Goal: Task Accomplishment & Management: Complete application form

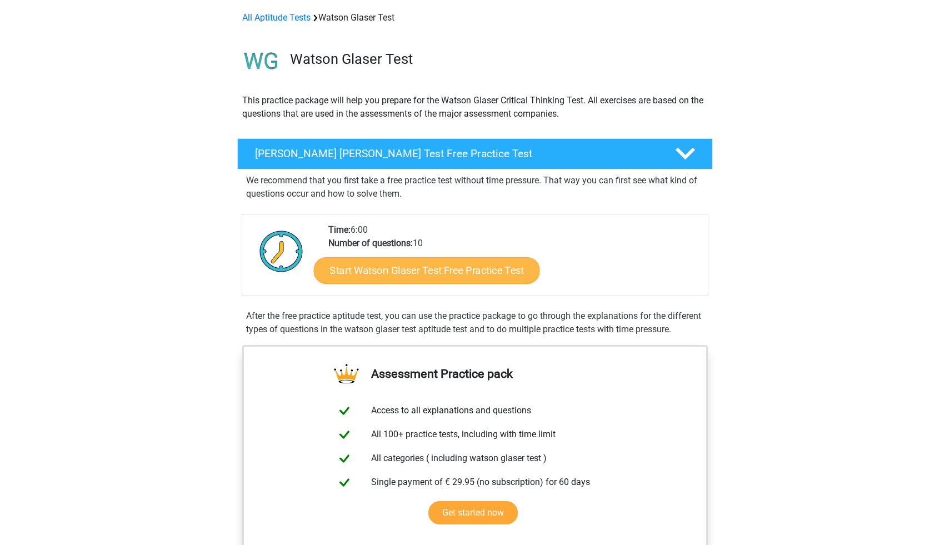
scroll to position [131, 0]
click at [485, 275] on link "Start Watson Glaser Test Free Practice Test" at bounding box center [427, 270] width 226 height 27
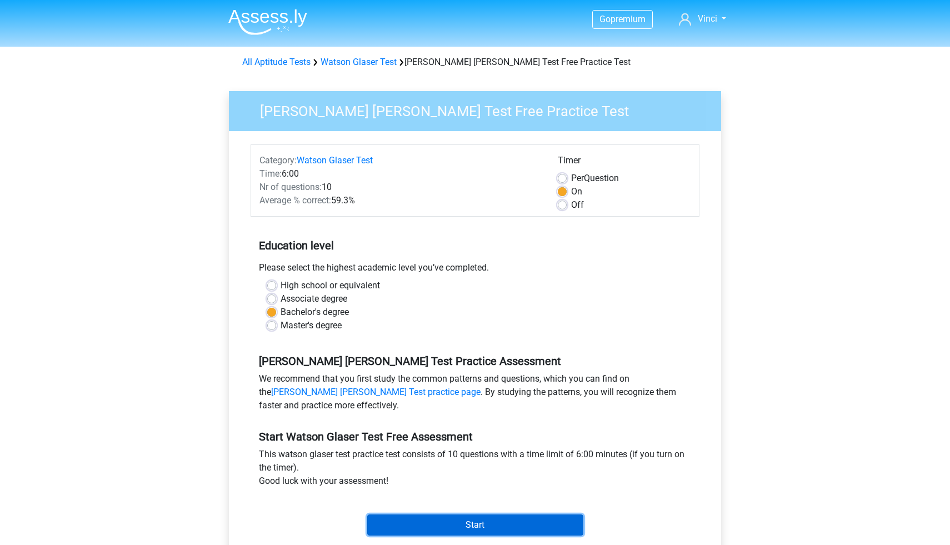
click at [429, 523] on input "Start" at bounding box center [475, 524] width 216 height 21
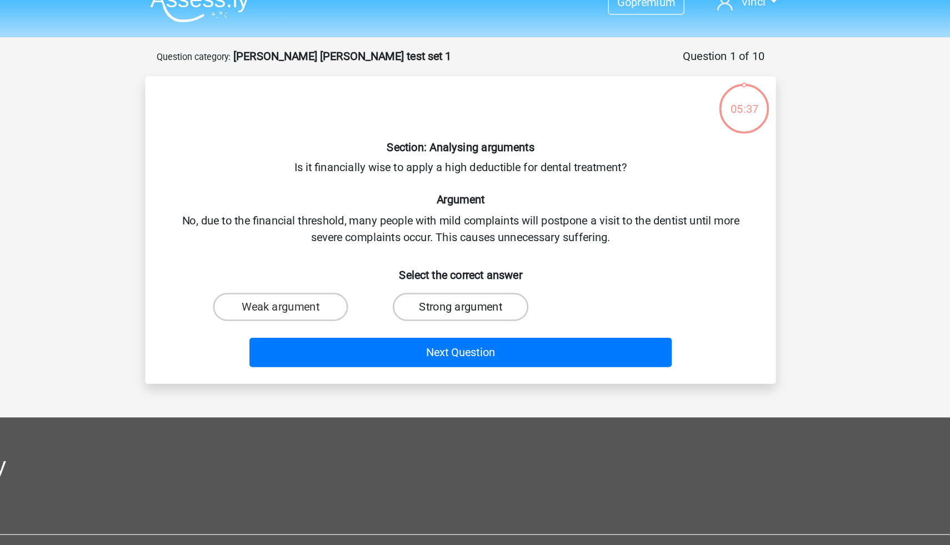
click at [454, 266] on label "Strong argument" at bounding box center [474, 261] width 107 height 22
click at [475, 266] on input "Strong argument" at bounding box center [478, 264] width 7 height 7
radio input "true"
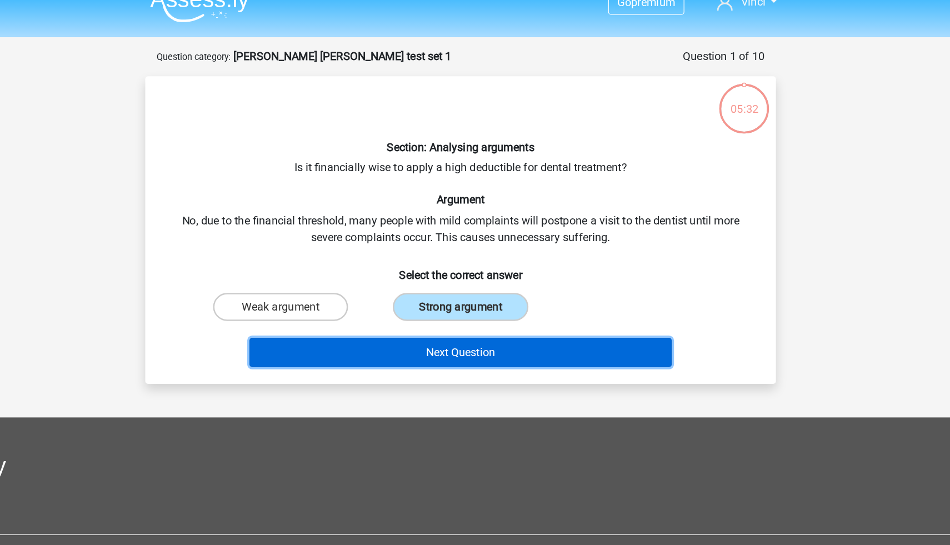
click at [452, 299] on button "Next Question" at bounding box center [475, 296] width 336 height 23
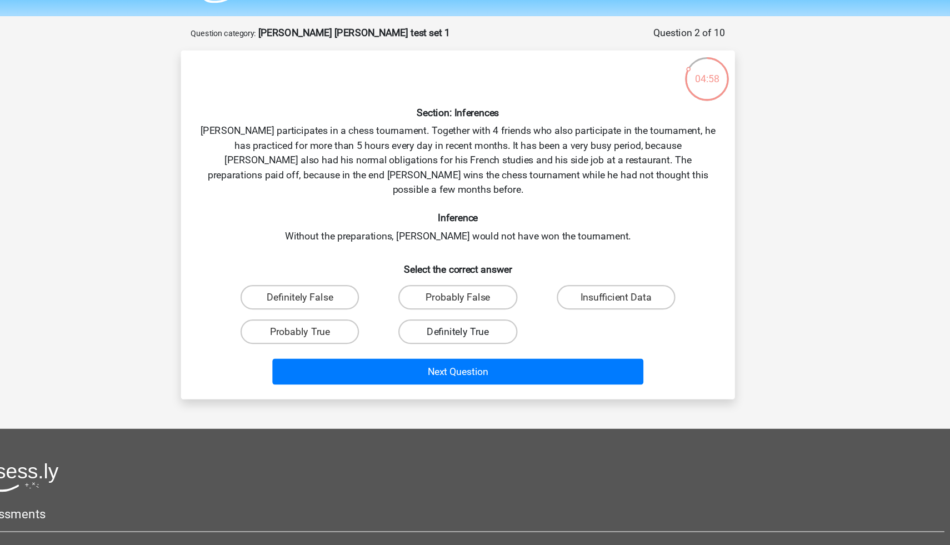
click at [489, 322] on label "Definitely True" at bounding box center [474, 332] width 107 height 22
click at [482, 332] on input "Definitely True" at bounding box center [478, 335] width 7 height 7
radio input "true"
click at [492, 367] on div "Next Question" at bounding box center [474, 371] width 429 height 28
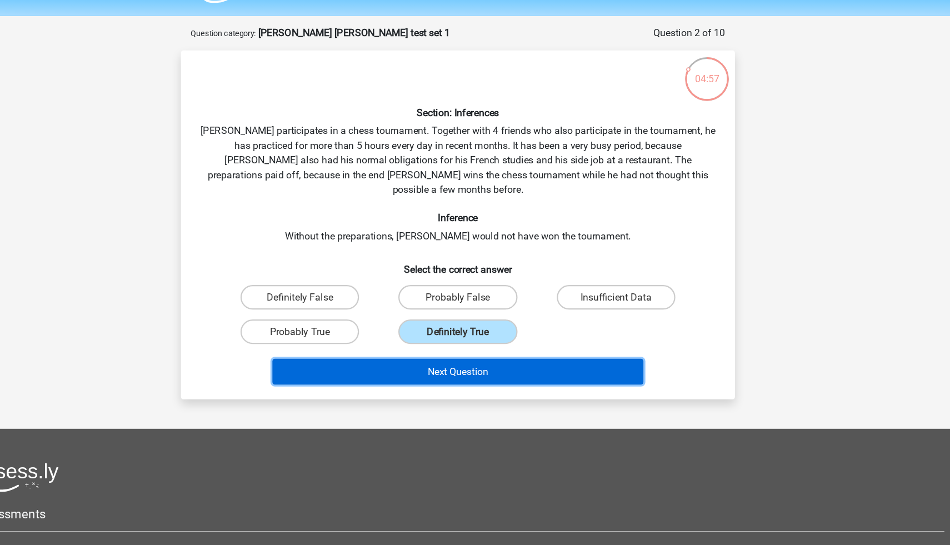
click at [495, 357] on button "Next Question" at bounding box center [475, 368] width 336 height 23
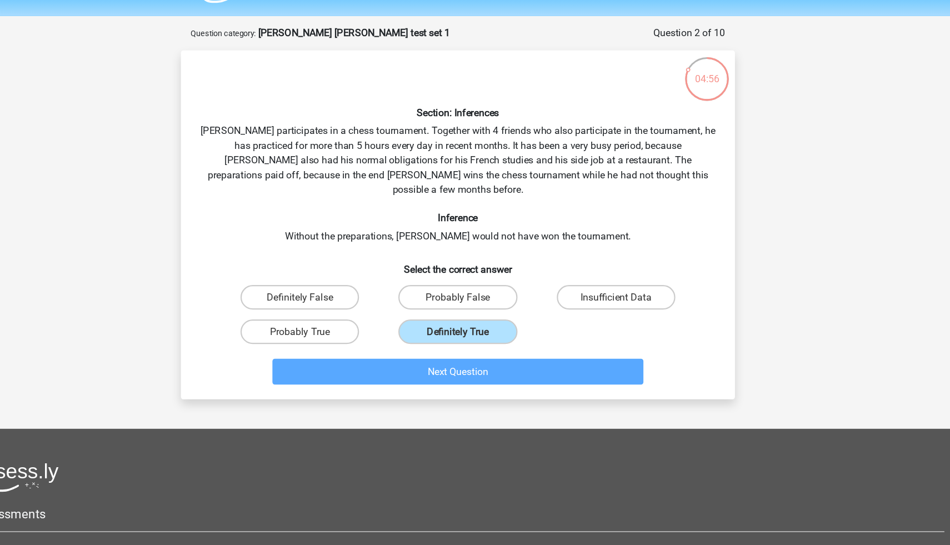
scroll to position [3, 0]
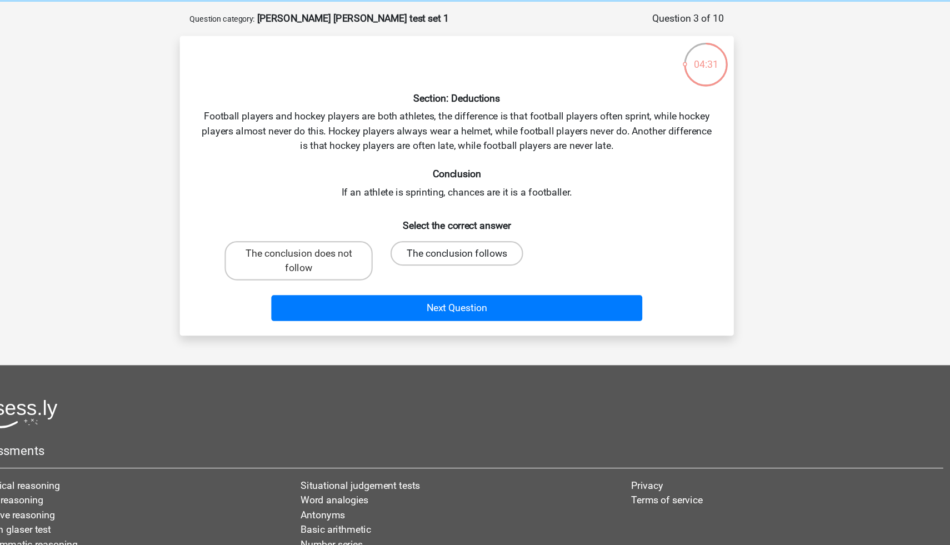
click at [438, 270] on label "The conclusion follows" at bounding box center [475, 271] width 120 height 22
click at [475, 271] on input "The conclusion follows" at bounding box center [478, 274] width 7 height 7
radio input "true"
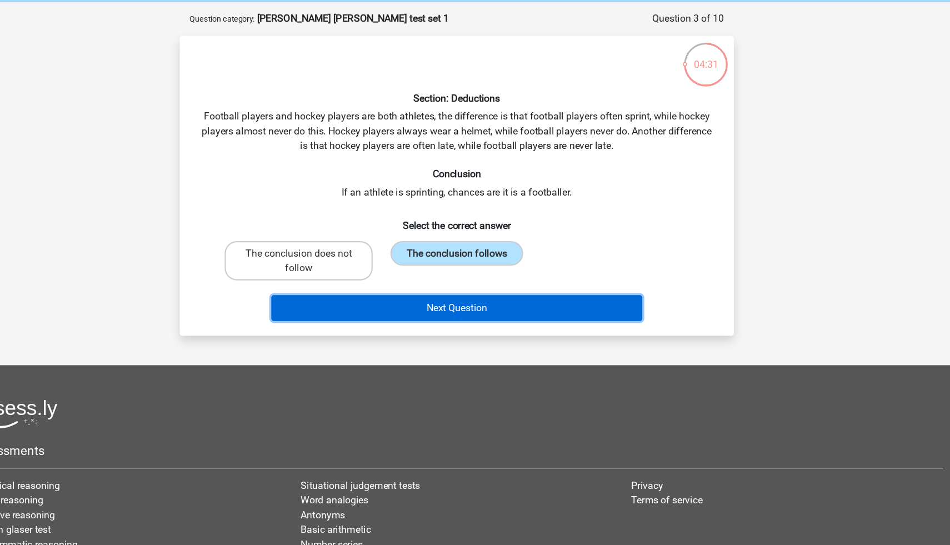
click at [444, 326] on button "Next Question" at bounding box center [475, 320] width 336 height 23
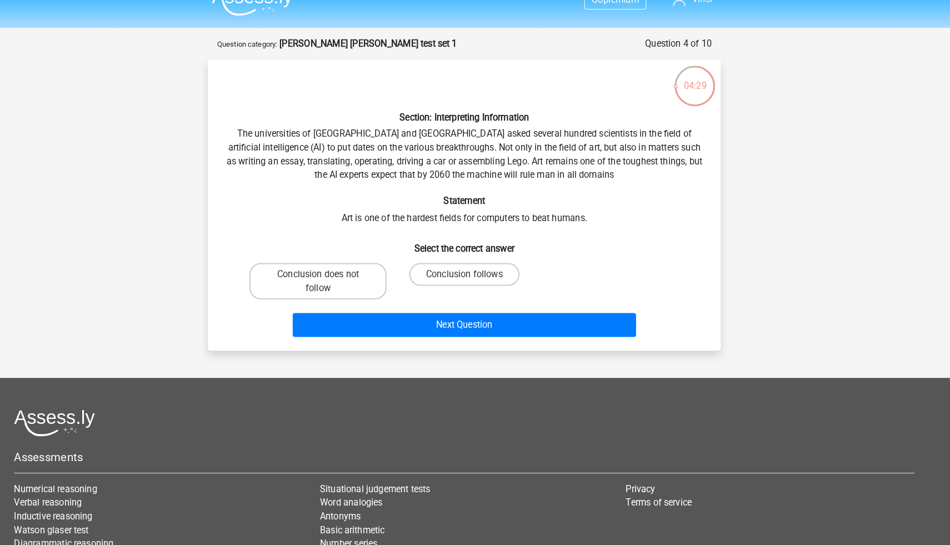
scroll to position [15, 0]
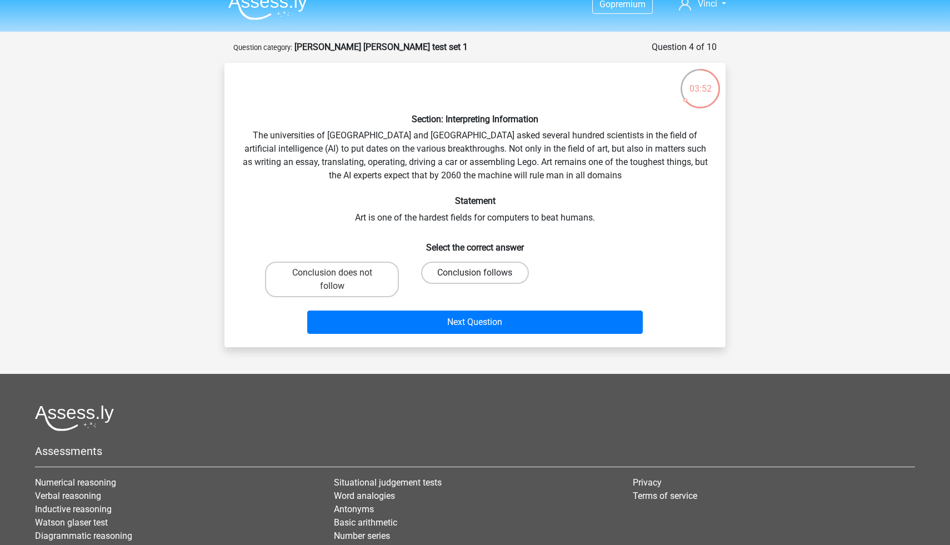
click at [464, 270] on label "Conclusion follows" at bounding box center [474, 273] width 107 height 22
click at [475, 273] on input "Conclusion follows" at bounding box center [478, 276] width 7 height 7
radio input "true"
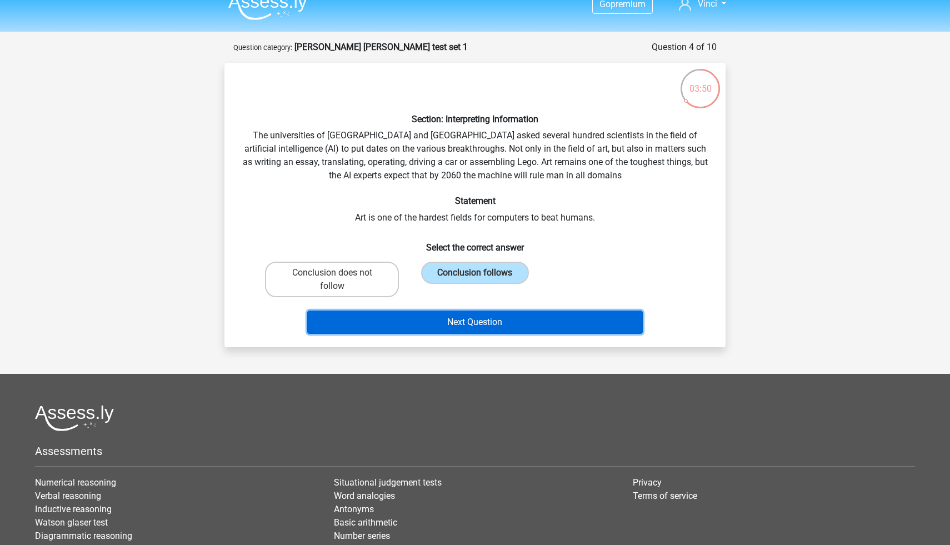
click at [459, 316] on button "Next Question" at bounding box center [475, 321] width 336 height 23
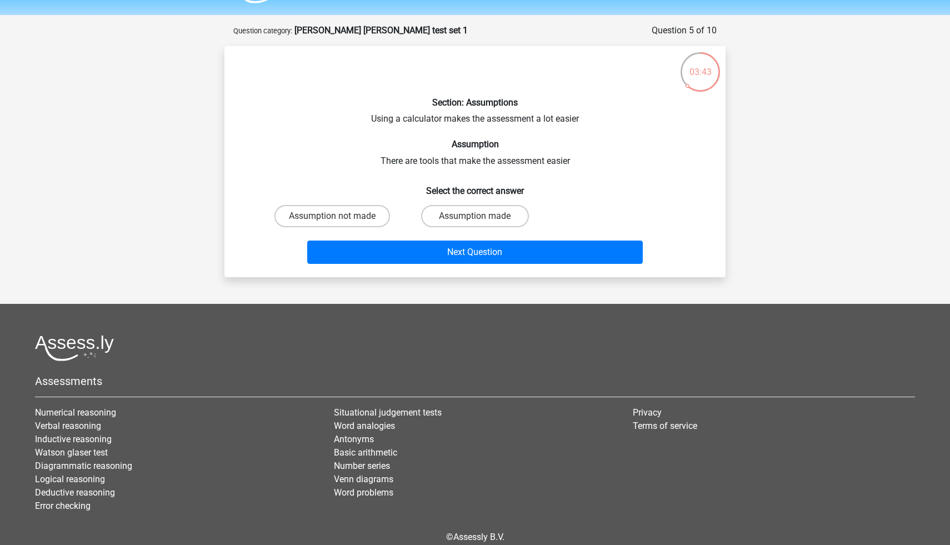
scroll to position [31, 0]
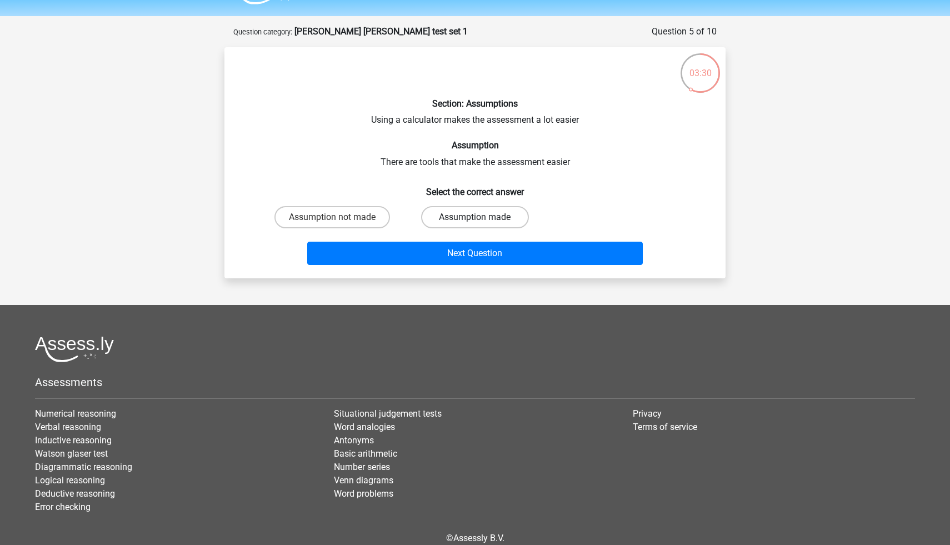
click at [439, 222] on label "Assumption made" at bounding box center [474, 217] width 107 height 22
click at [475, 222] on input "Assumption made" at bounding box center [478, 220] width 7 height 7
radio input "true"
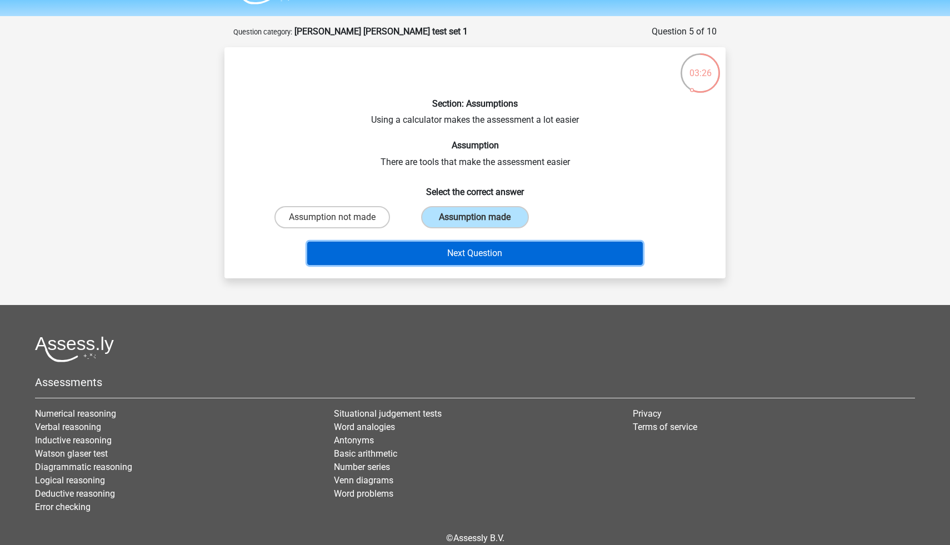
click at [445, 253] on button "Next Question" at bounding box center [475, 253] width 336 height 23
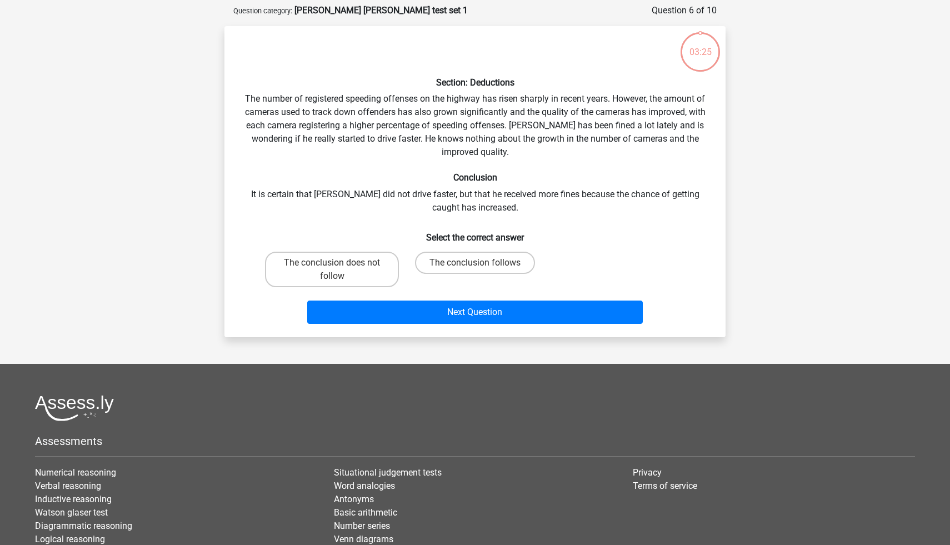
scroll to position [56, 0]
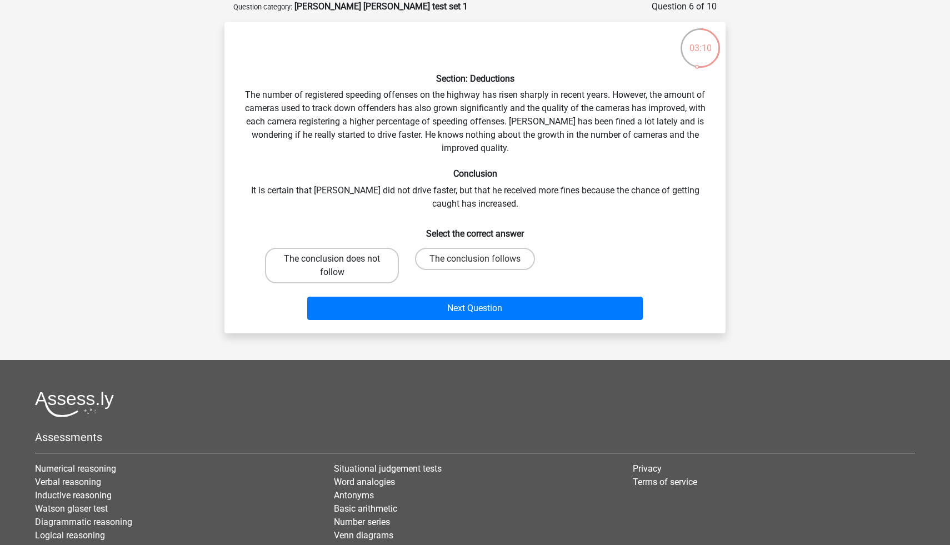
click at [384, 259] on label "The conclusion does not follow" at bounding box center [332, 266] width 134 height 36
click at [339, 259] on input "The conclusion does not follow" at bounding box center [335, 262] width 7 height 7
radio input "true"
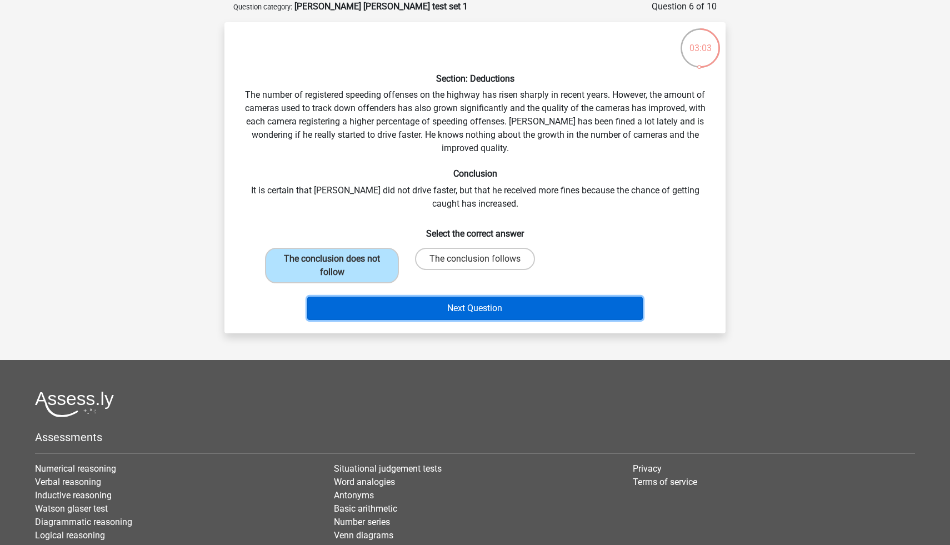
click at [398, 312] on button "Next Question" at bounding box center [475, 308] width 336 height 23
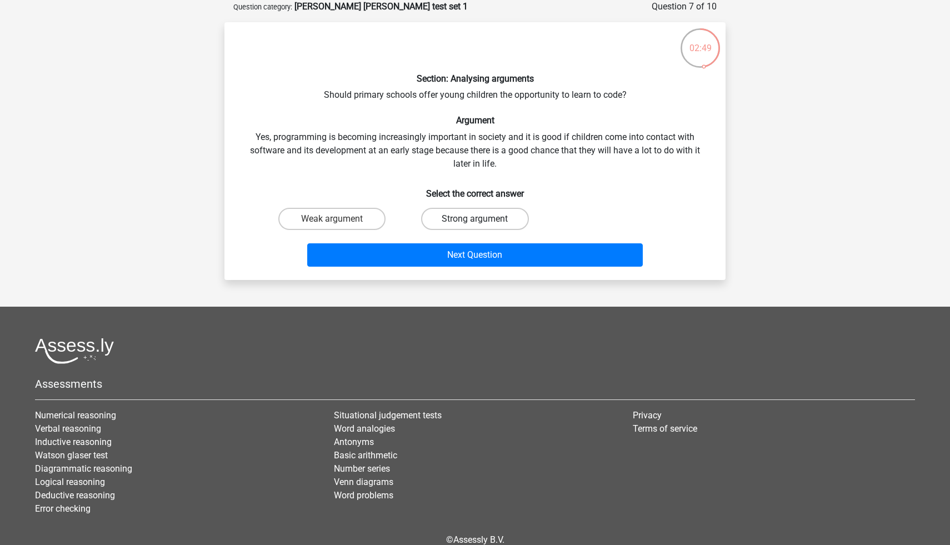
click at [459, 215] on label "Strong argument" at bounding box center [474, 219] width 107 height 22
click at [475, 219] on input "Strong argument" at bounding box center [478, 222] width 7 height 7
radio input "true"
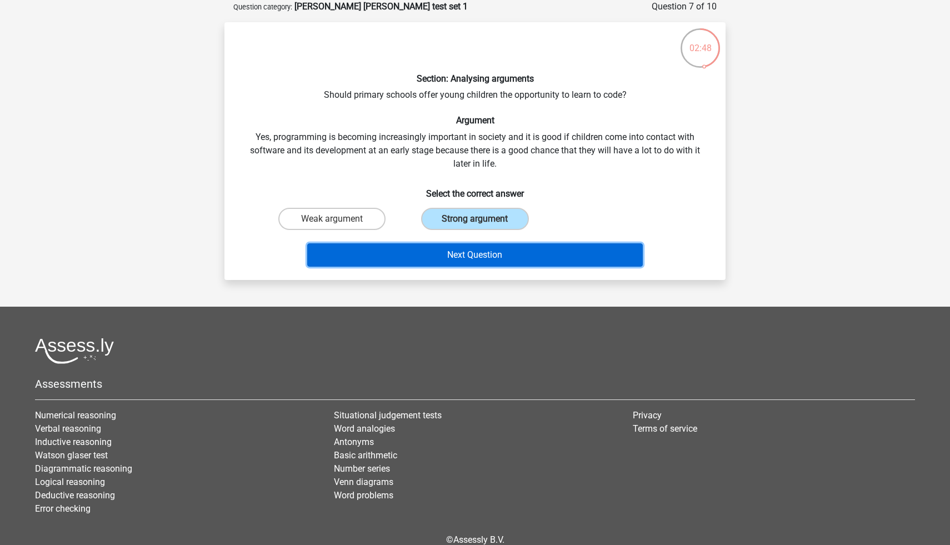
click at [459, 250] on button "Next Question" at bounding box center [475, 254] width 336 height 23
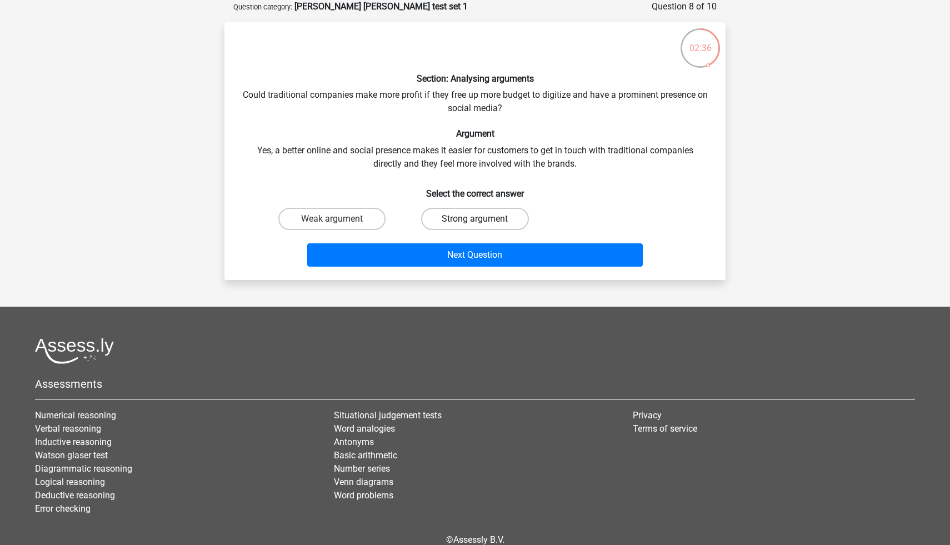
click at [469, 221] on label "Strong argument" at bounding box center [474, 219] width 107 height 22
click at [475, 221] on input "Strong argument" at bounding box center [478, 222] width 7 height 7
radio input "true"
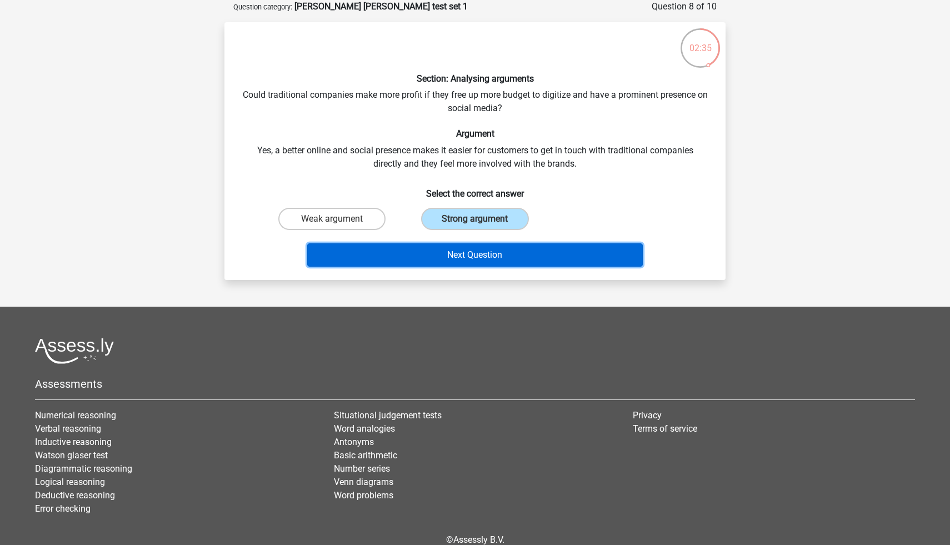
click at [469, 258] on button "Next Question" at bounding box center [475, 254] width 336 height 23
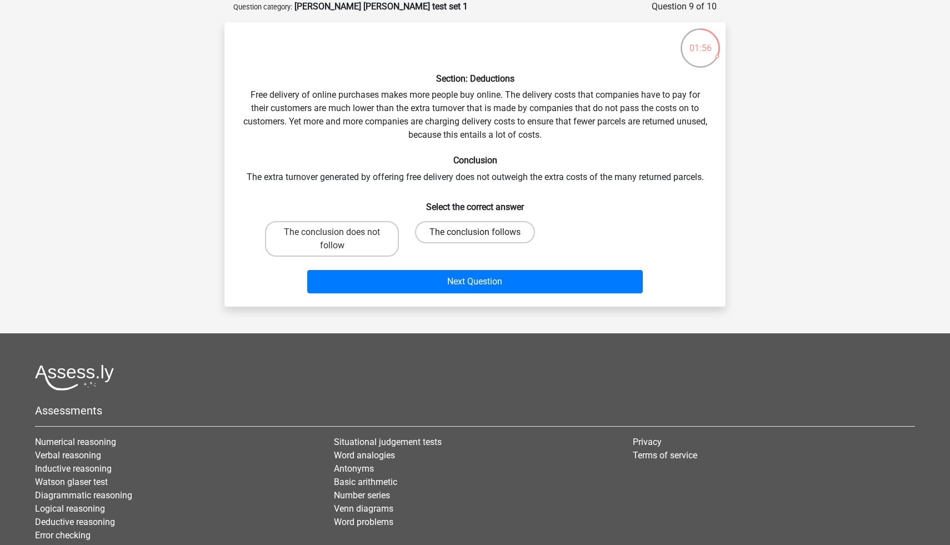
click at [492, 241] on label "The conclusion follows" at bounding box center [475, 232] width 120 height 22
click at [482, 239] on input "The conclusion follows" at bounding box center [478, 235] width 7 height 7
radio input "true"
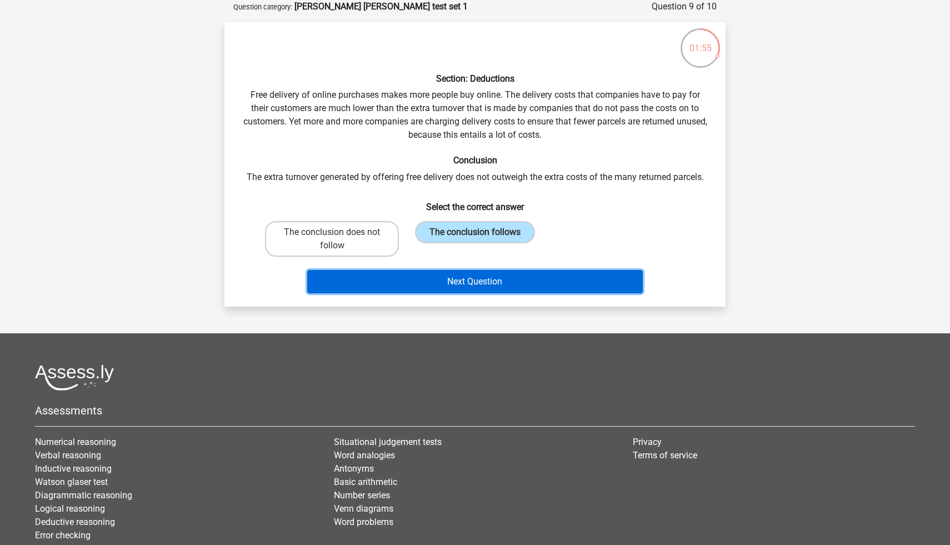
click at [498, 282] on button "Next Question" at bounding box center [475, 281] width 336 height 23
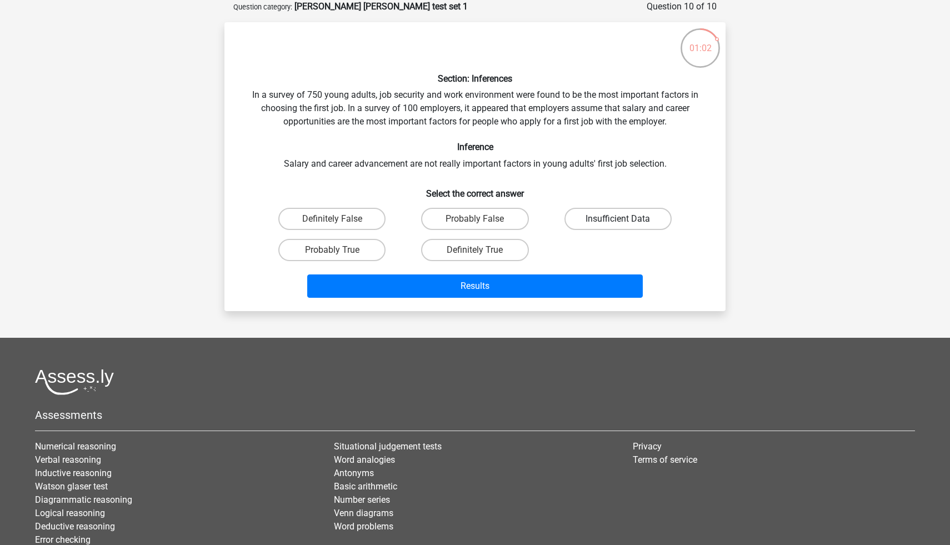
click at [605, 220] on label "Insufficient Data" at bounding box center [617, 219] width 107 height 22
click at [618, 220] on input "Insufficient Data" at bounding box center [621, 222] width 7 height 7
radio input "true"
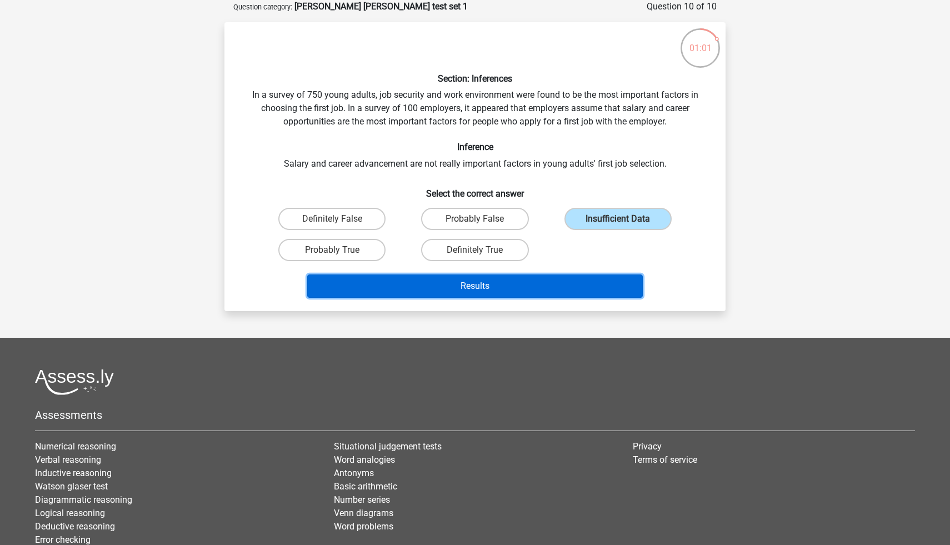
click at [595, 288] on button "Results" at bounding box center [475, 285] width 336 height 23
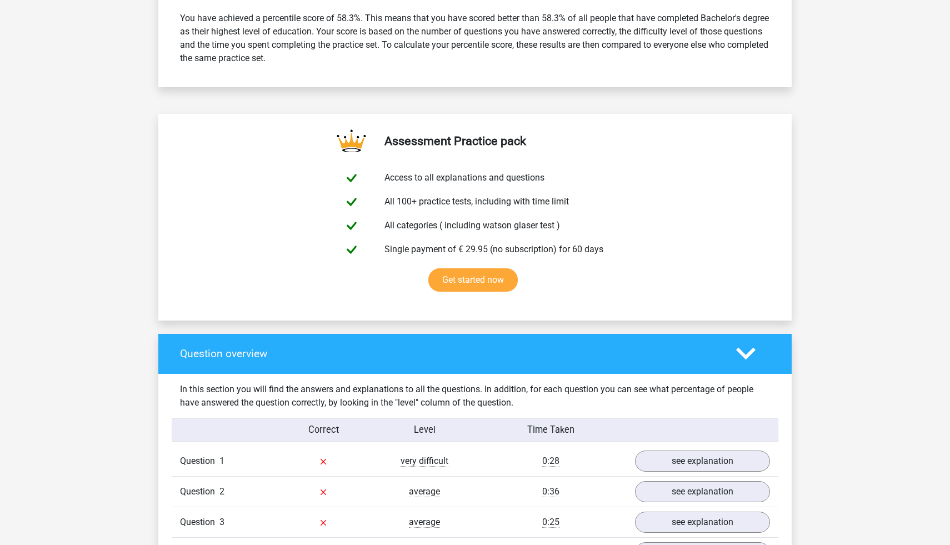
scroll to position [793, 0]
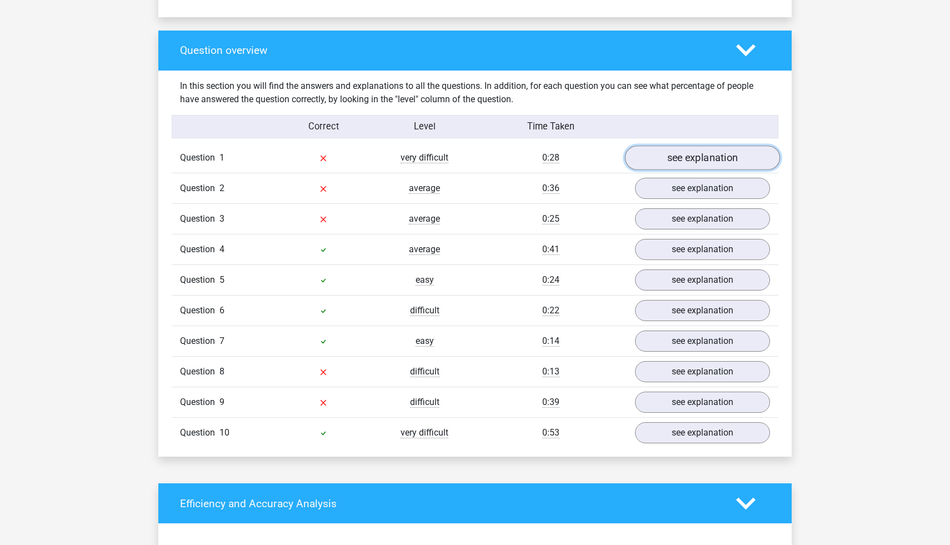
click at [675, 150] on link "see explanation" at bounding box center [702, 158] width 155 height 24
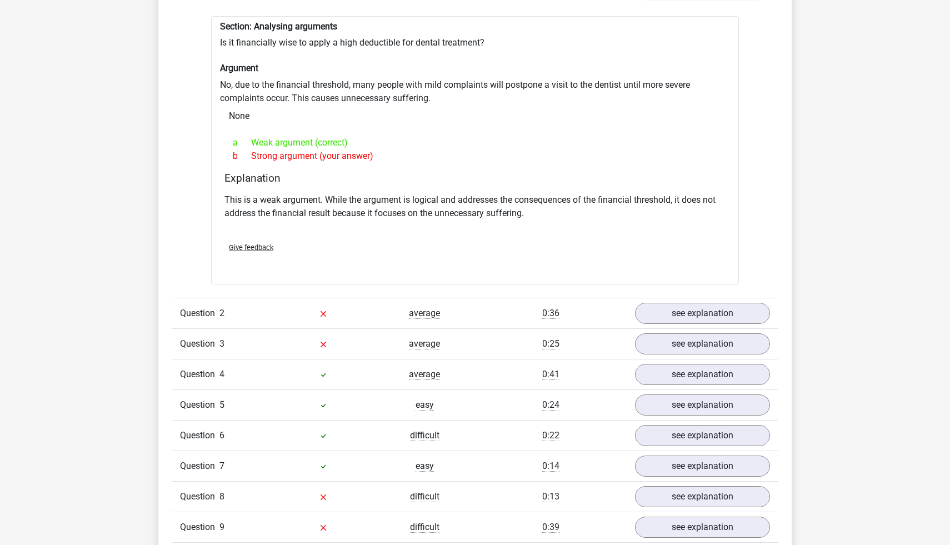
scroll to position [964, 0]
click at [675, 317] on link "see explanation" at bounding box center [702, 312] width 155 height 24
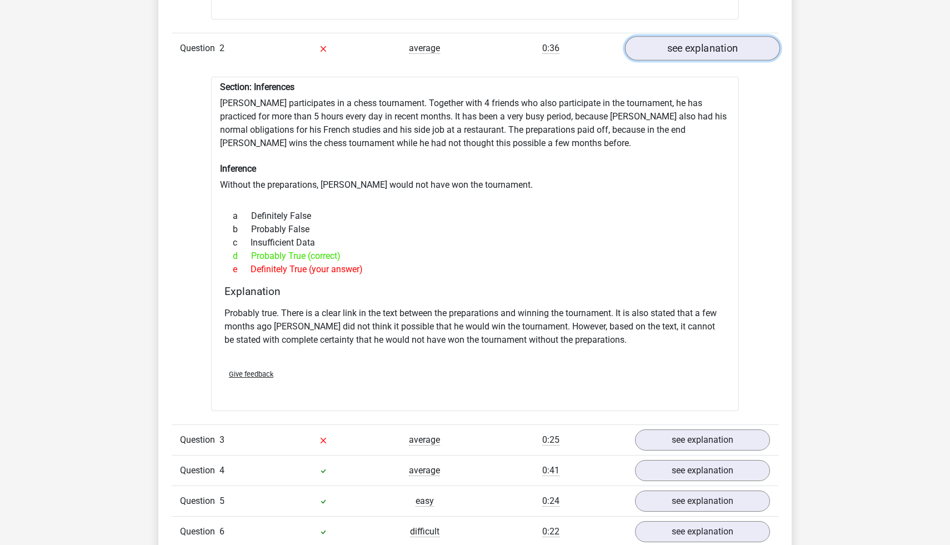
scroll to position [1283, 0]
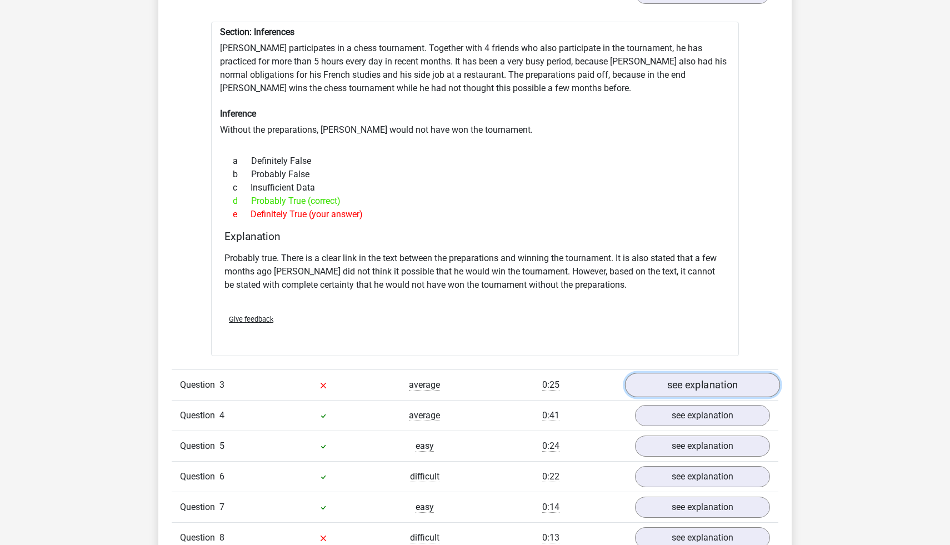
click at [679, 387] on link "see explanation" at bounding box center [702, 385] width 155 height 24
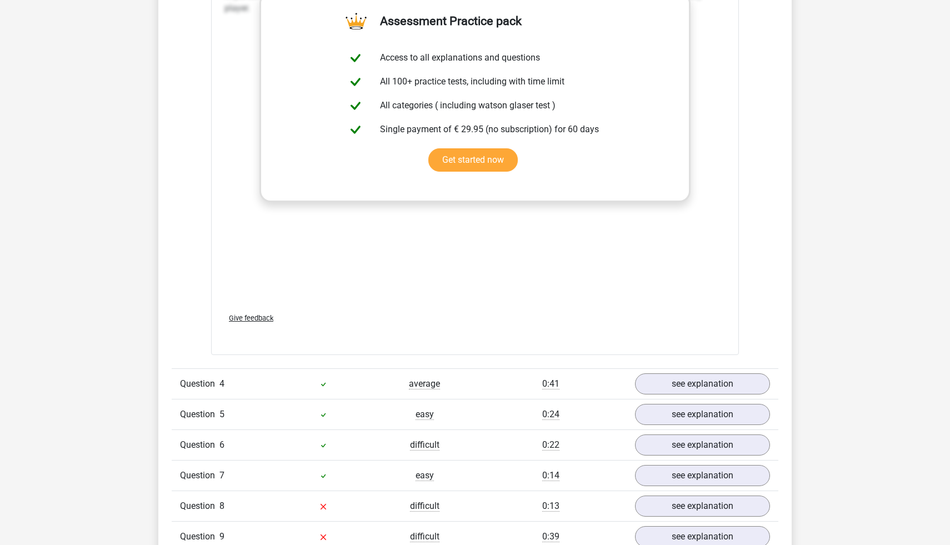
scroll to position [2112, 0]
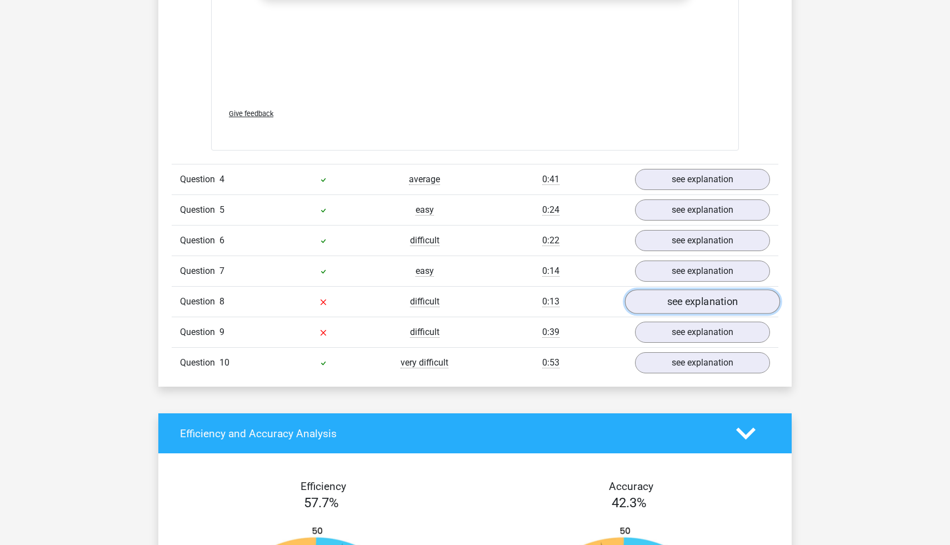
click at [681, 292] on link "see explanation" at bounding box center [702, 301] width 155 height 24
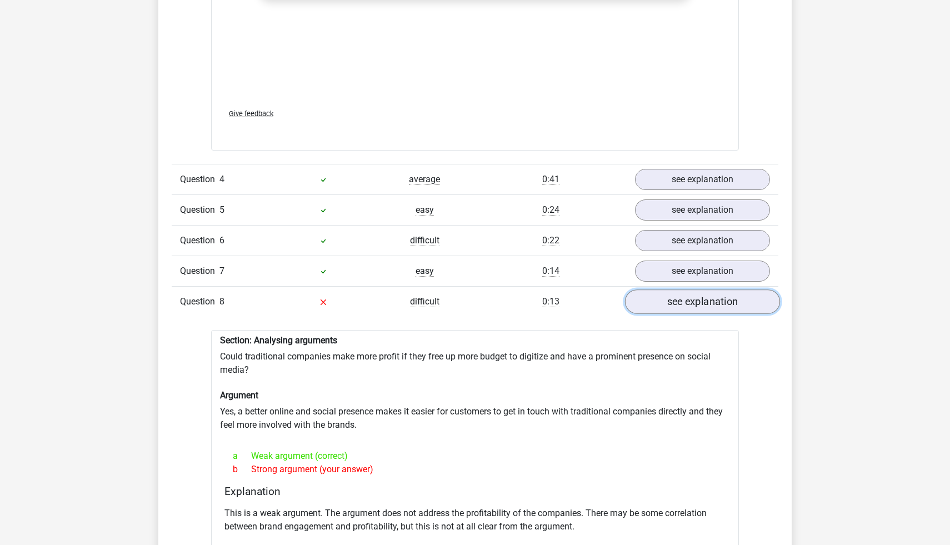
scroll to position [2416, 0]
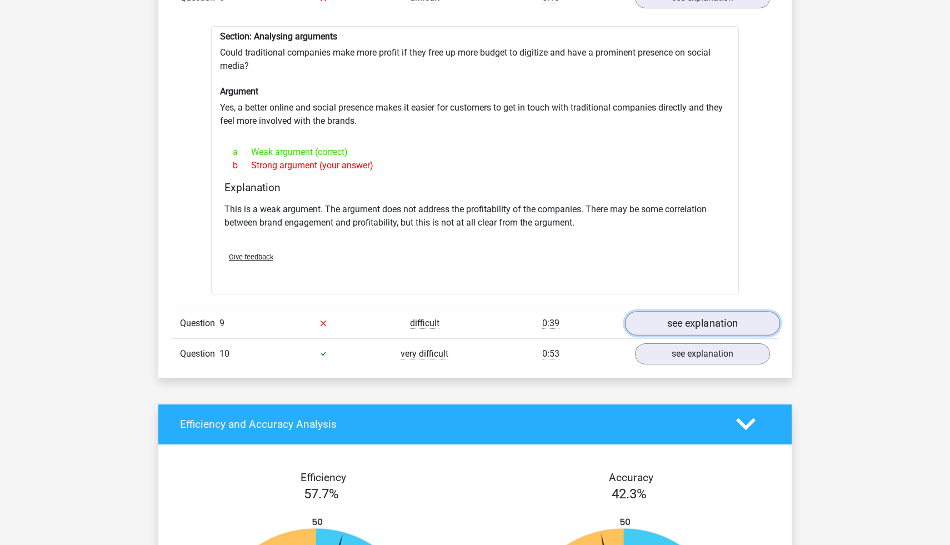
click at [684, 321] on link "see explanation" at bounding box center [702, 323] width 155 height 24
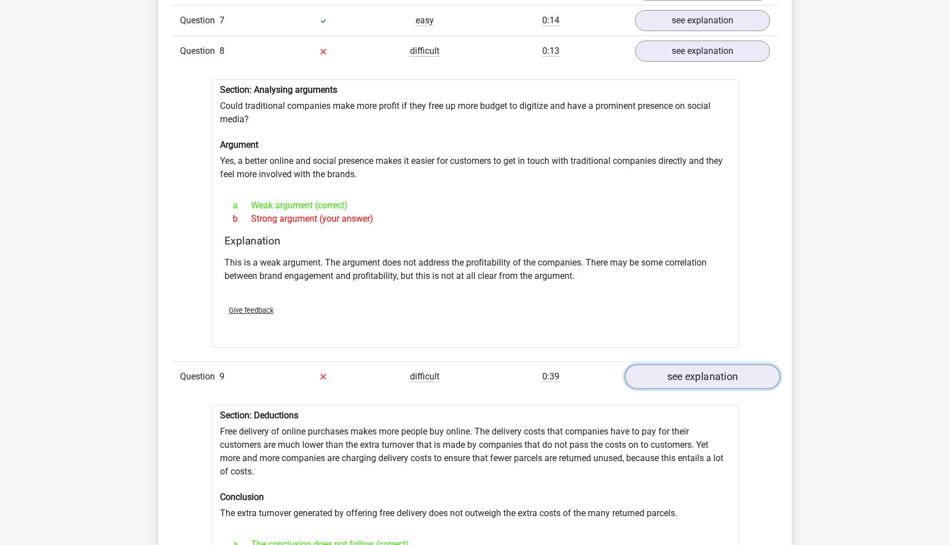
scroll to position [2141, 0]
